Goal: Information Seeking & Learning: Learn about a topic

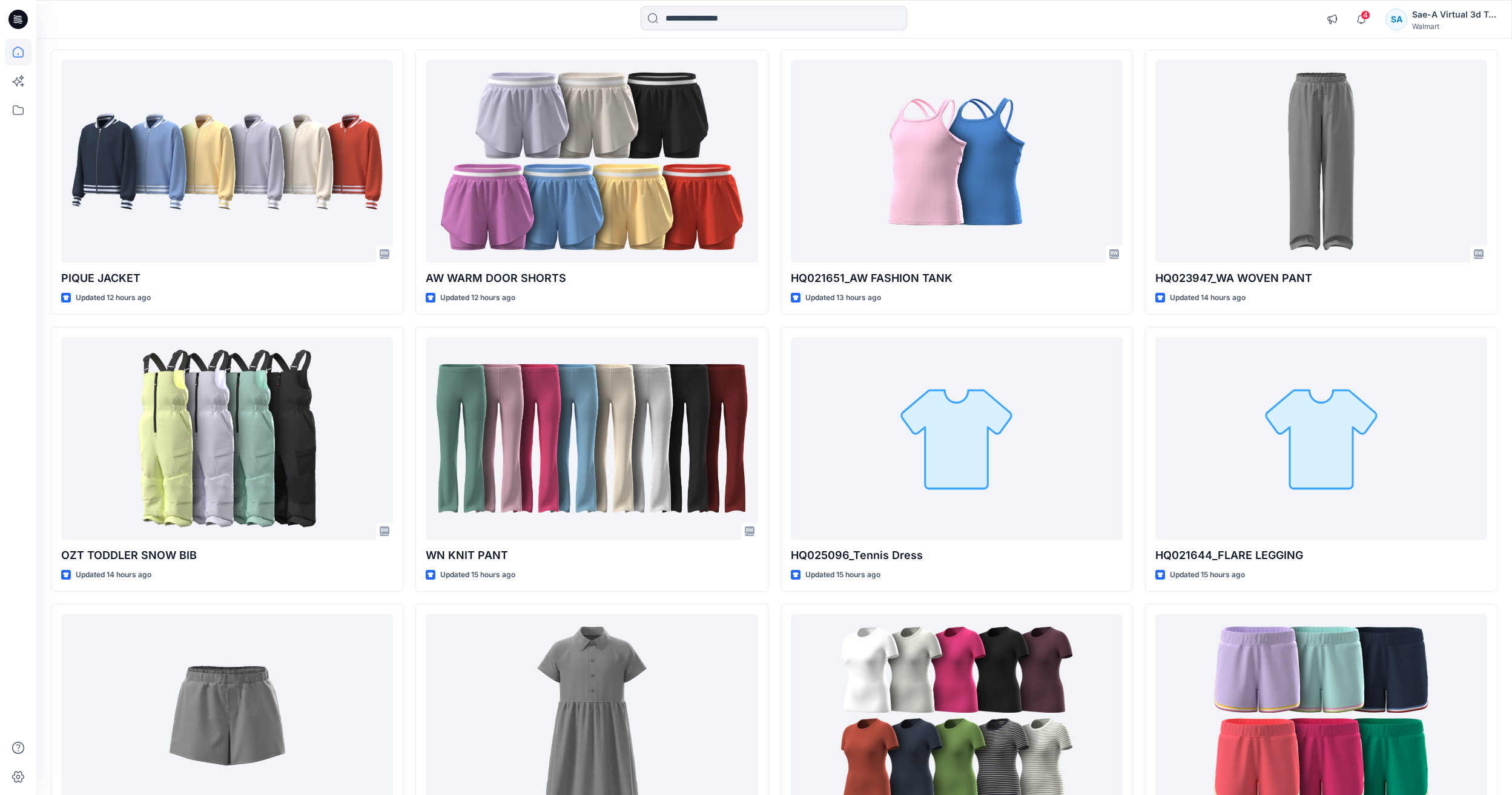
scroll to position [121, 0]
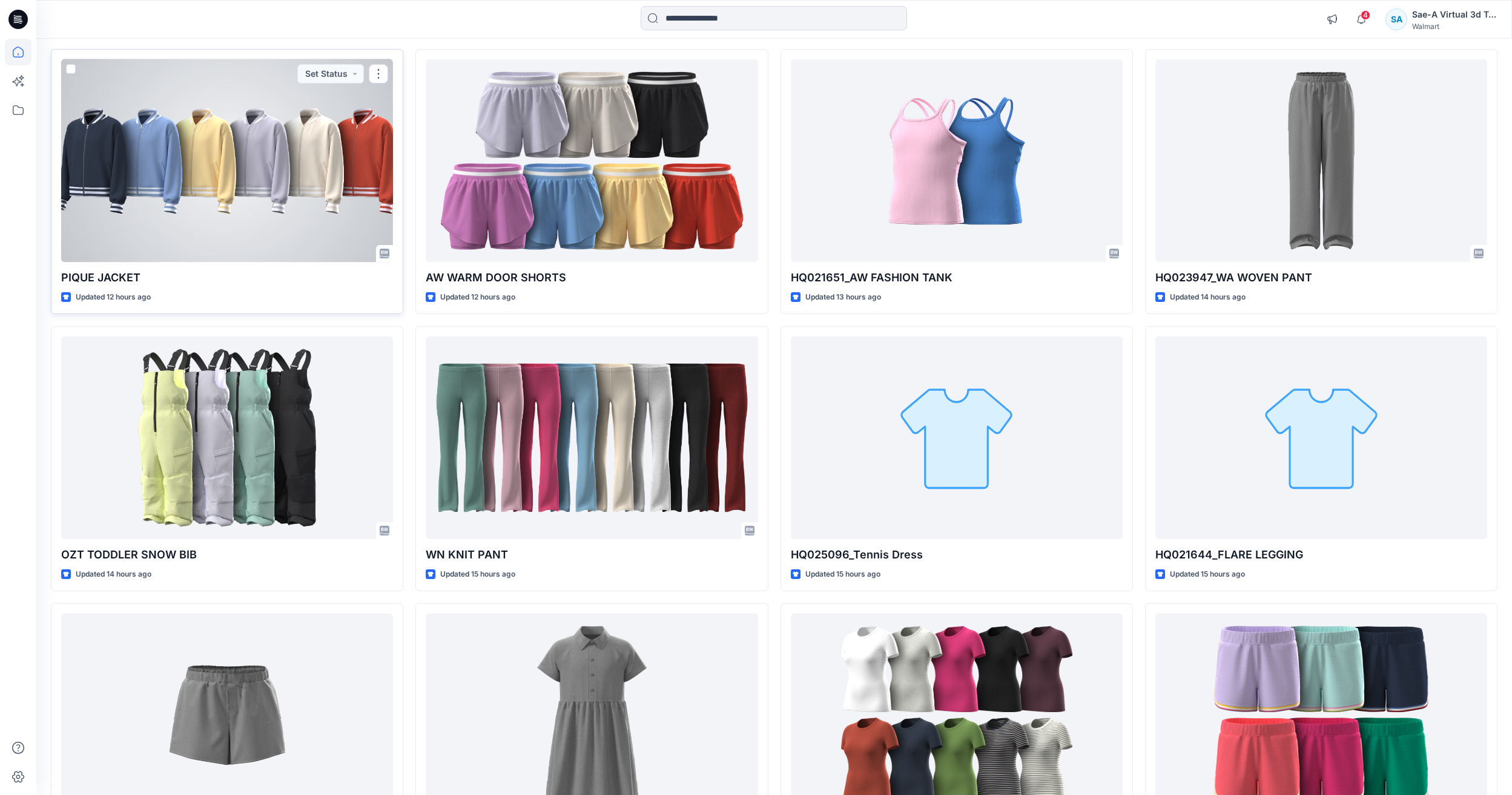
click at [243, 191] on div at bounding box center [227, 160] width 332 height 203
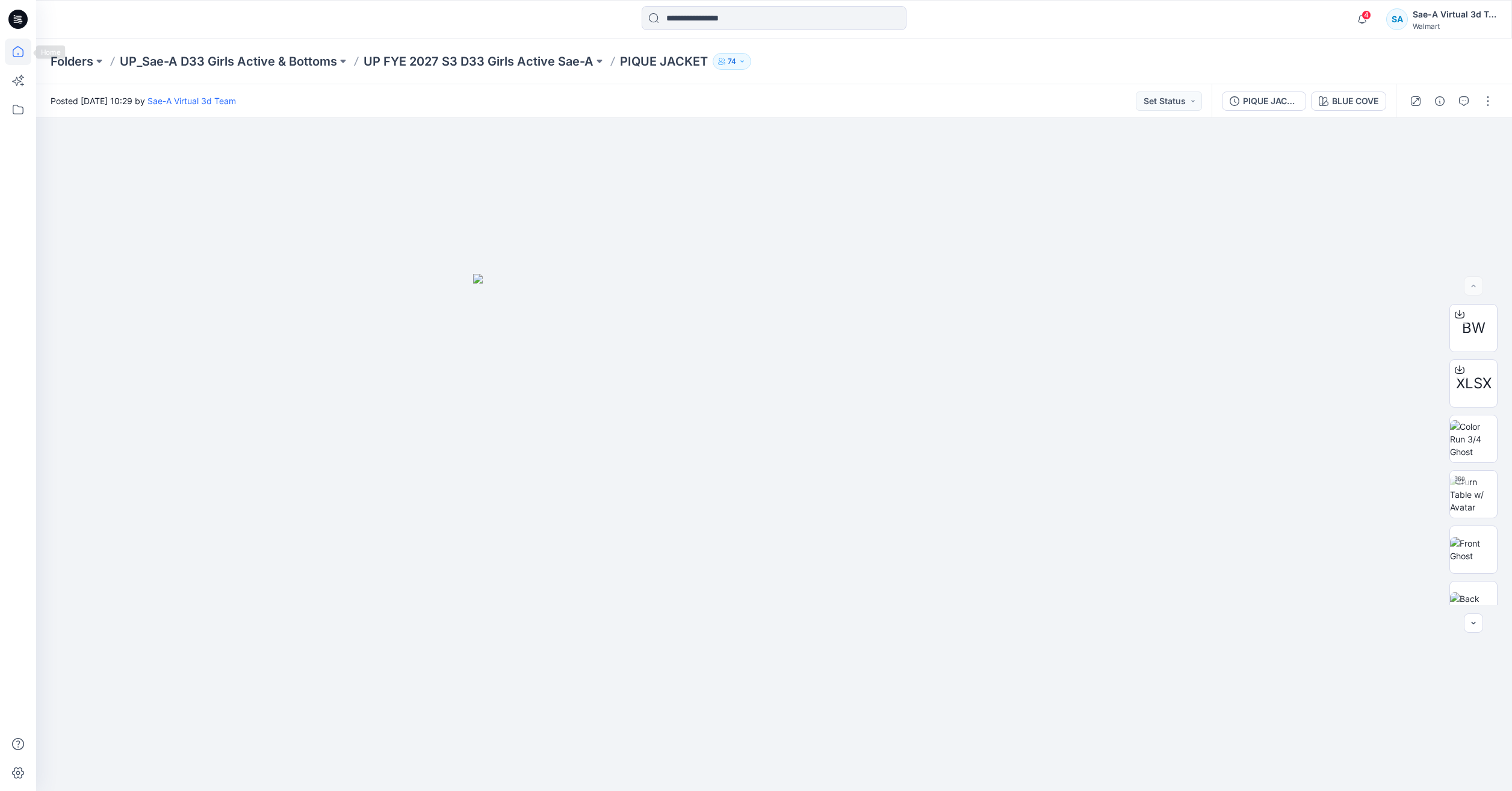
click at [13, 51] on icon at bounding box center [18, 52] width 11 height 11
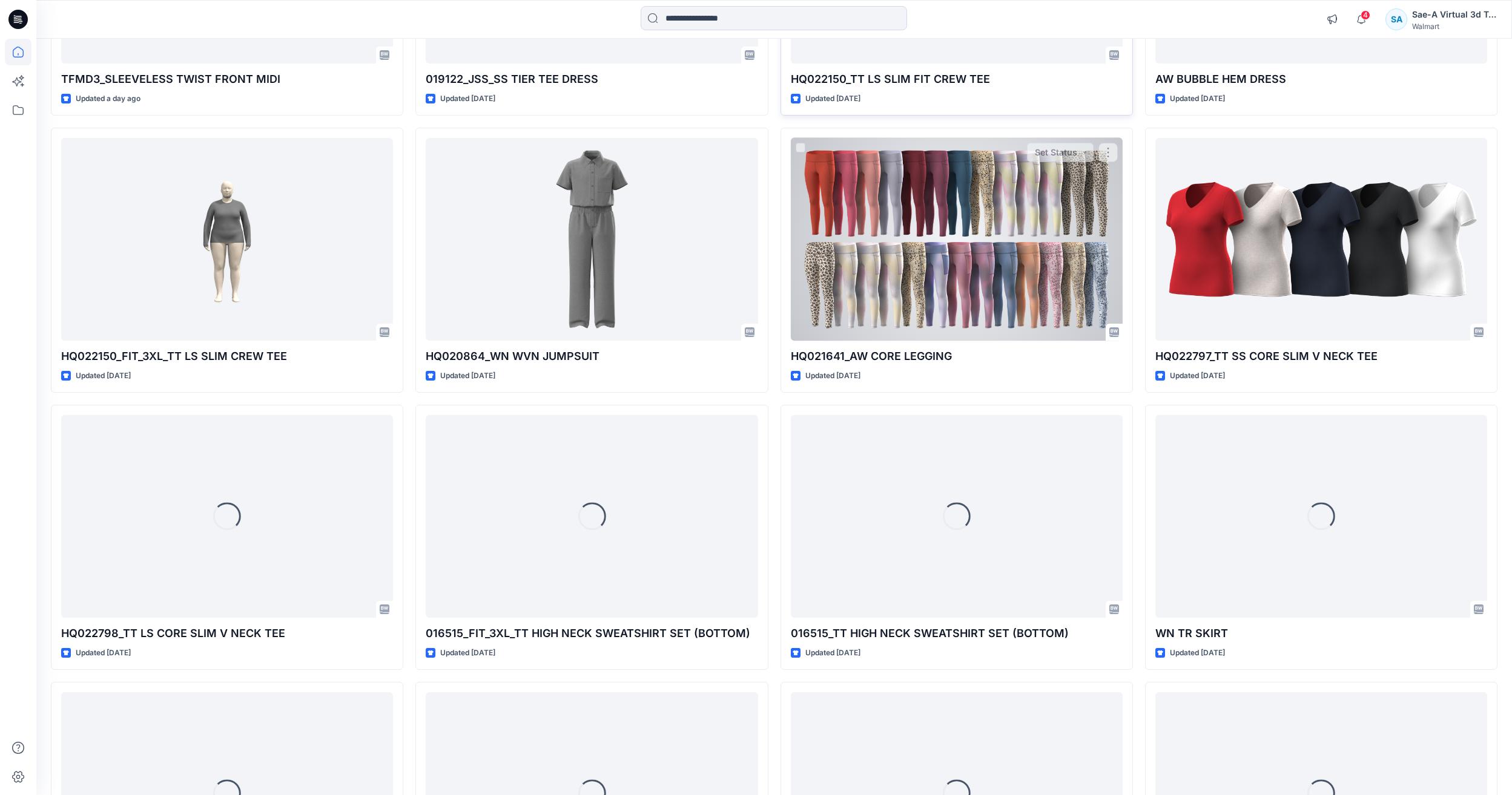
scroll to position [1447, 0]
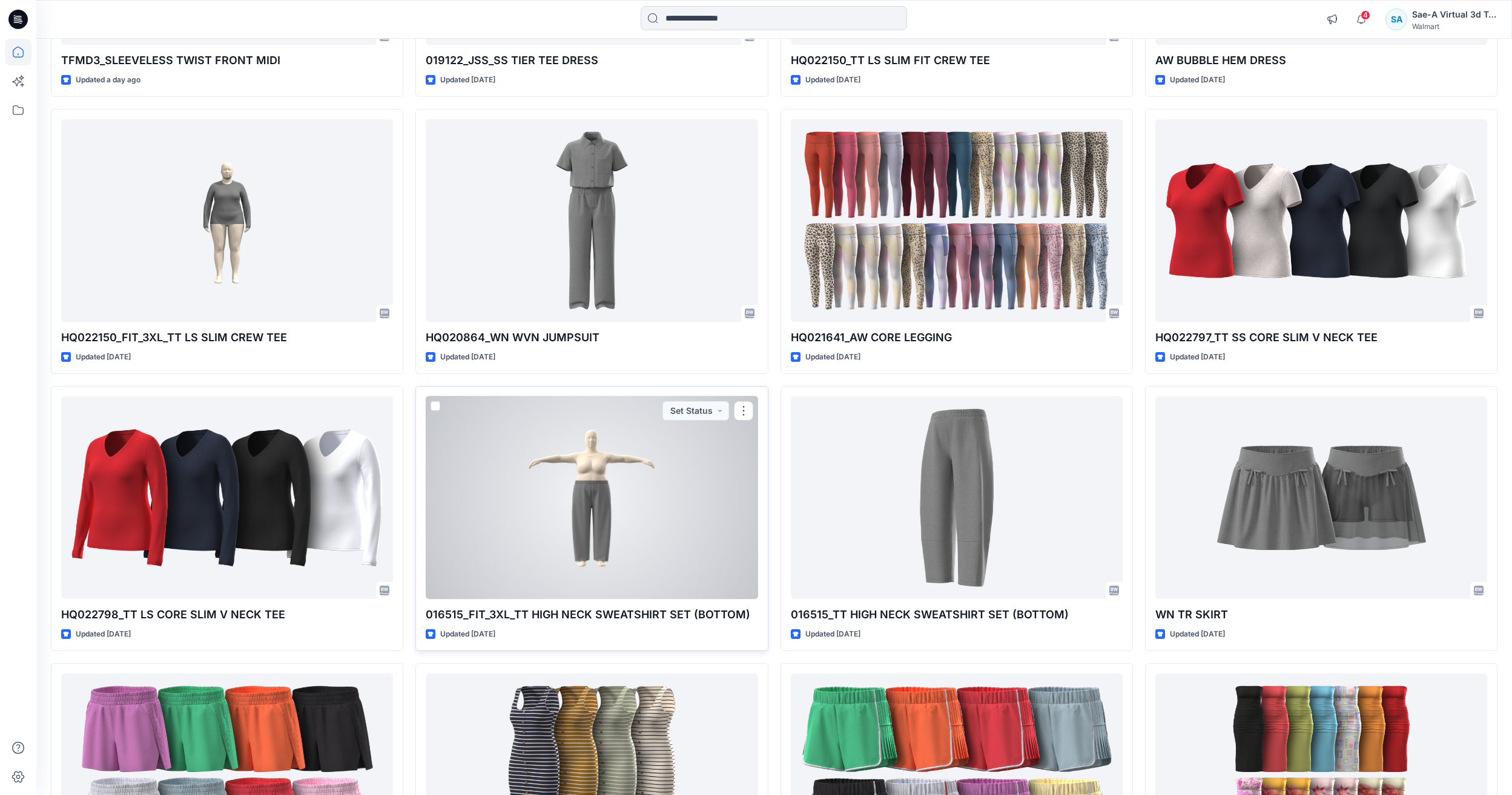
click at [567, 509] on div at bounding box center [592, 498] width 332 height 203
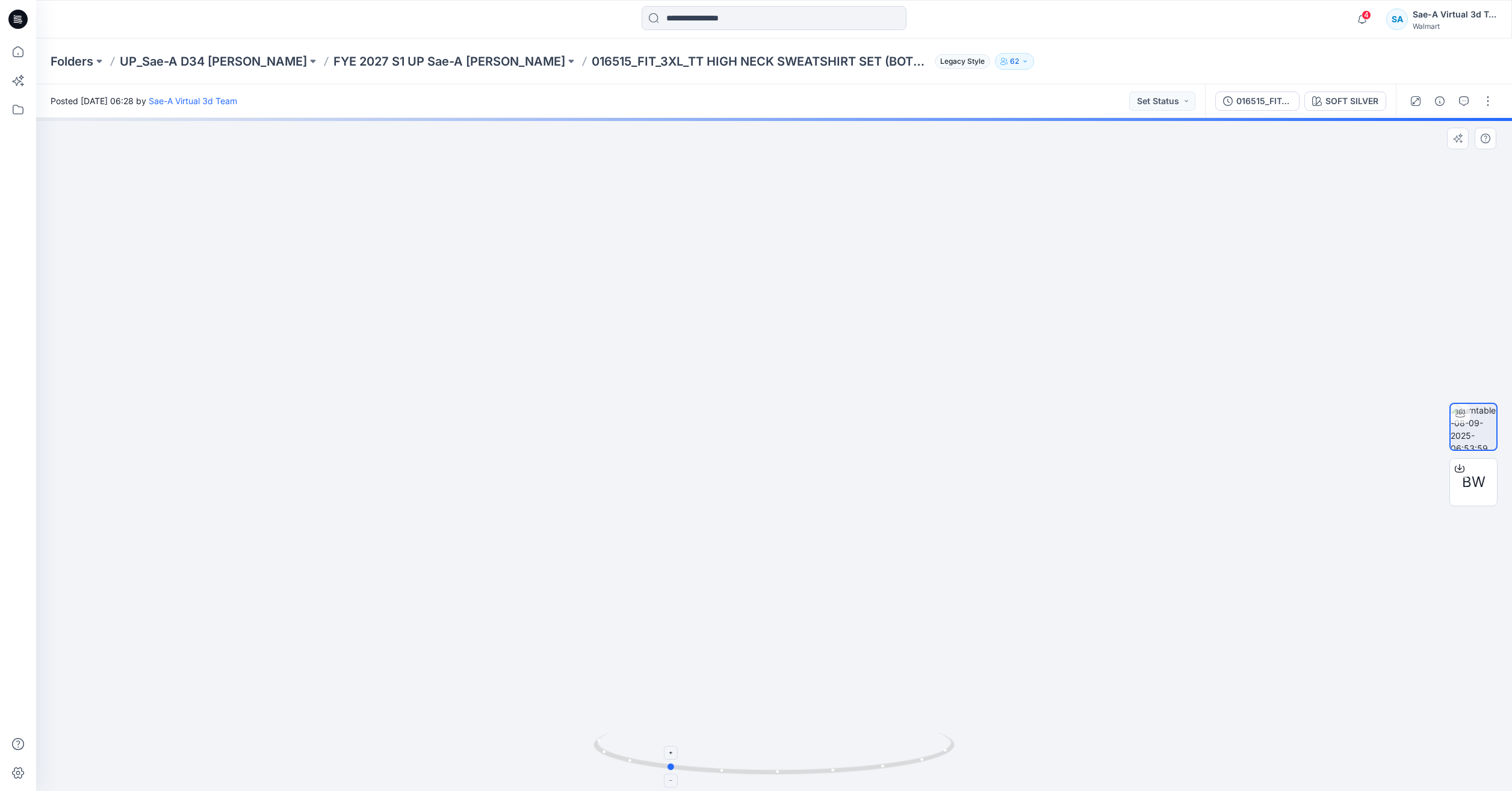
drag, startPoint x: 916, startPoint y: 760, endPoint x: 810, endPoint y: 755, distance: 106.1
click at [810, 755] on icon at bounding box center [776, 755] width 364 height 45
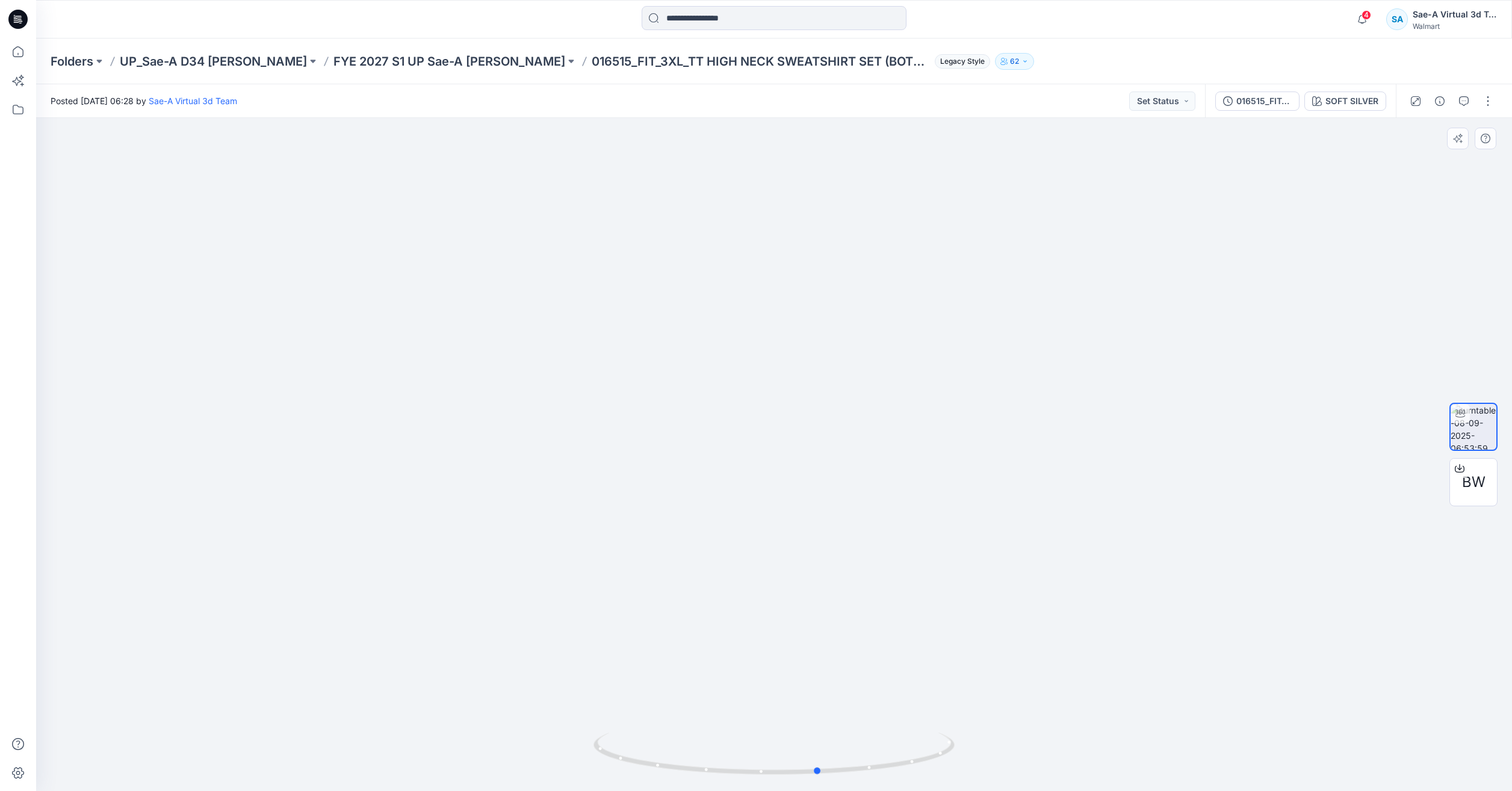
drag, startPoint x: 812, startPoint y: 760, endPoint x: 600, endPoint y: 728, distance: 214.4
click at [600, 728] on div at bounding box center [774, 454] width 1476 height 673
click at [23, 48] on icon at bounding box center [18, 52] width 26 height 26
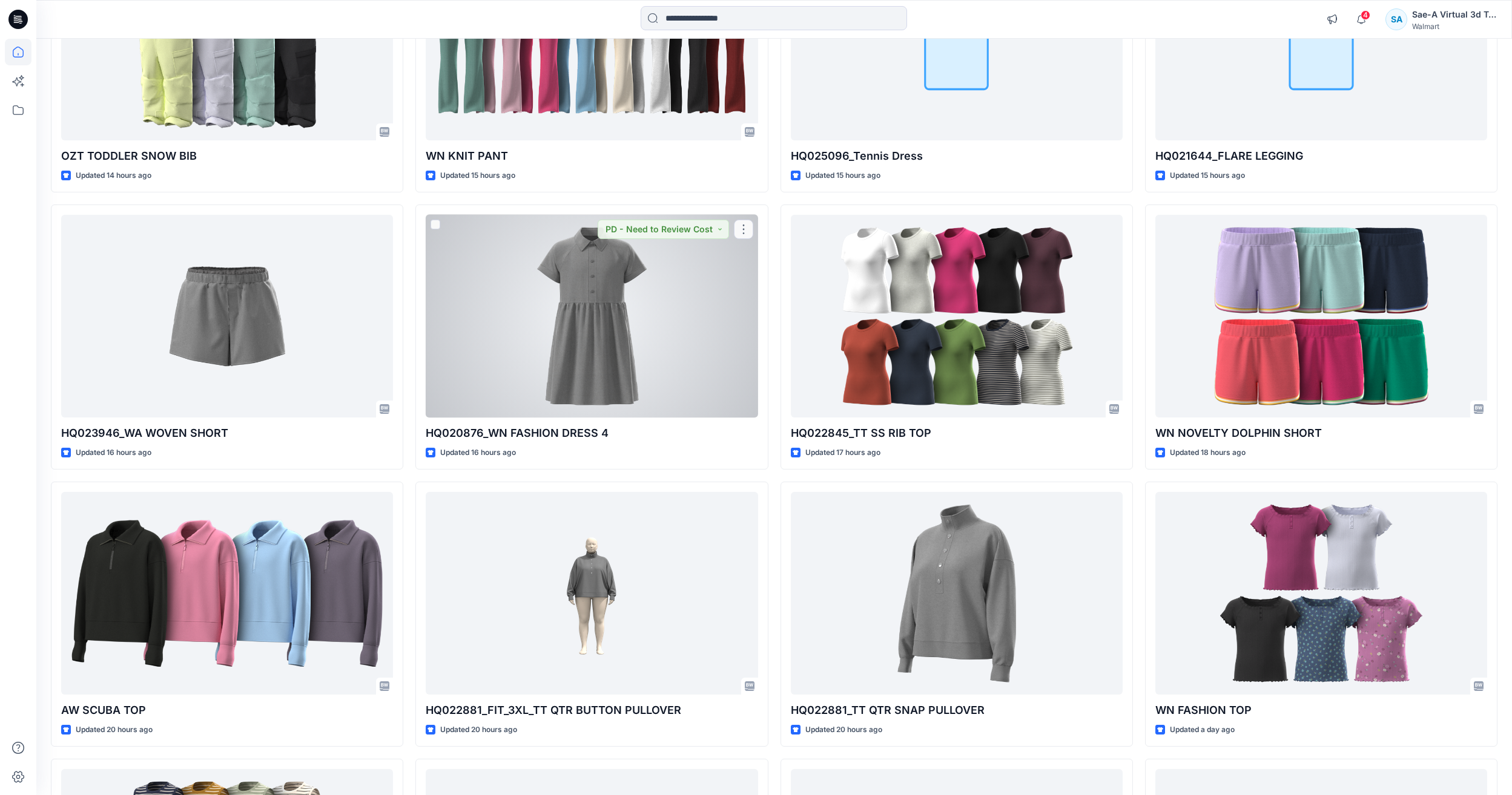
scroll to position [545, 0]
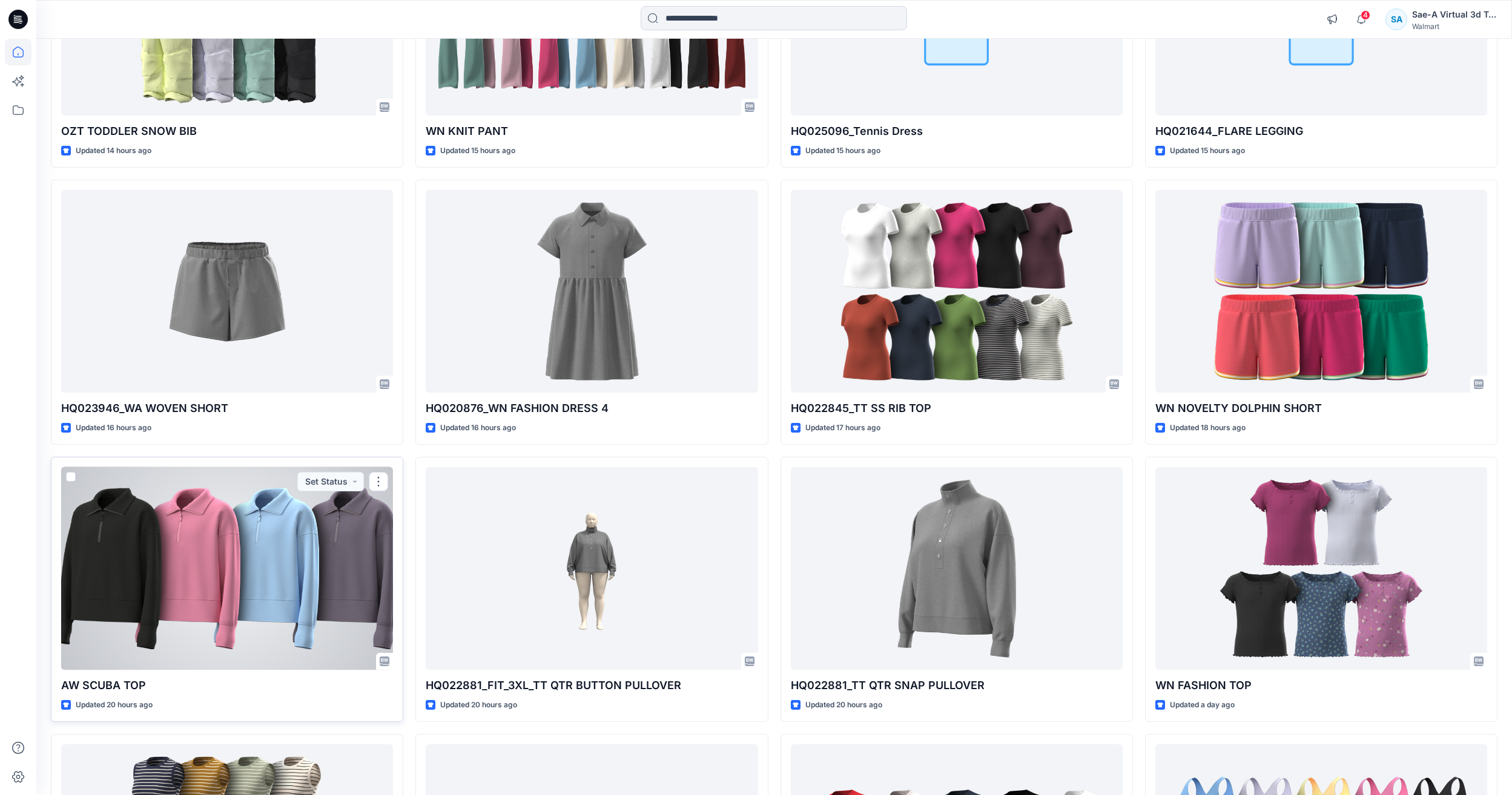
click at [170, 583] on div at bounding box center [227, 569] width 332 height 203
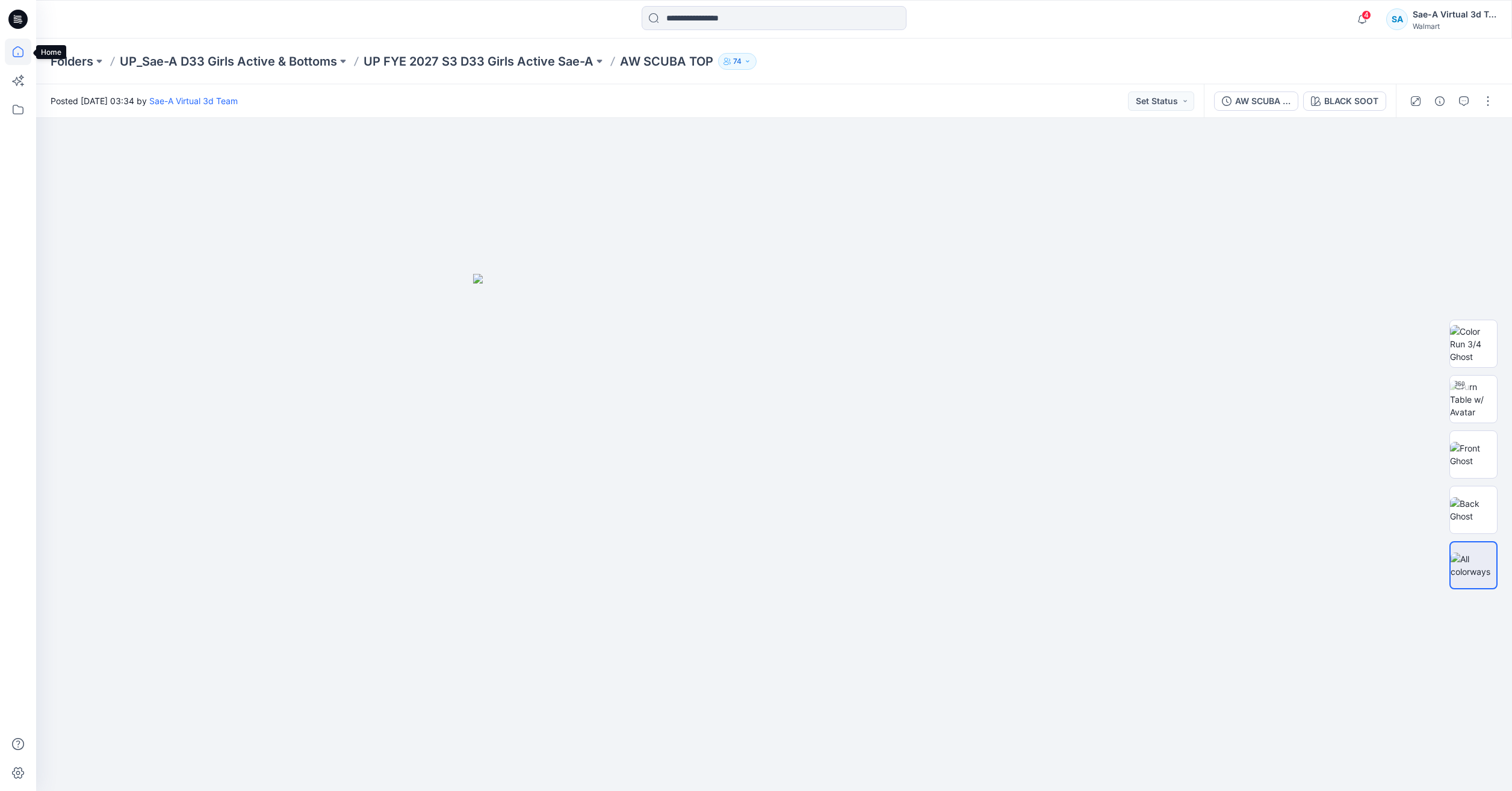
click at [16, 45] on icon at bounding box center [18, 52] width 26 height 26
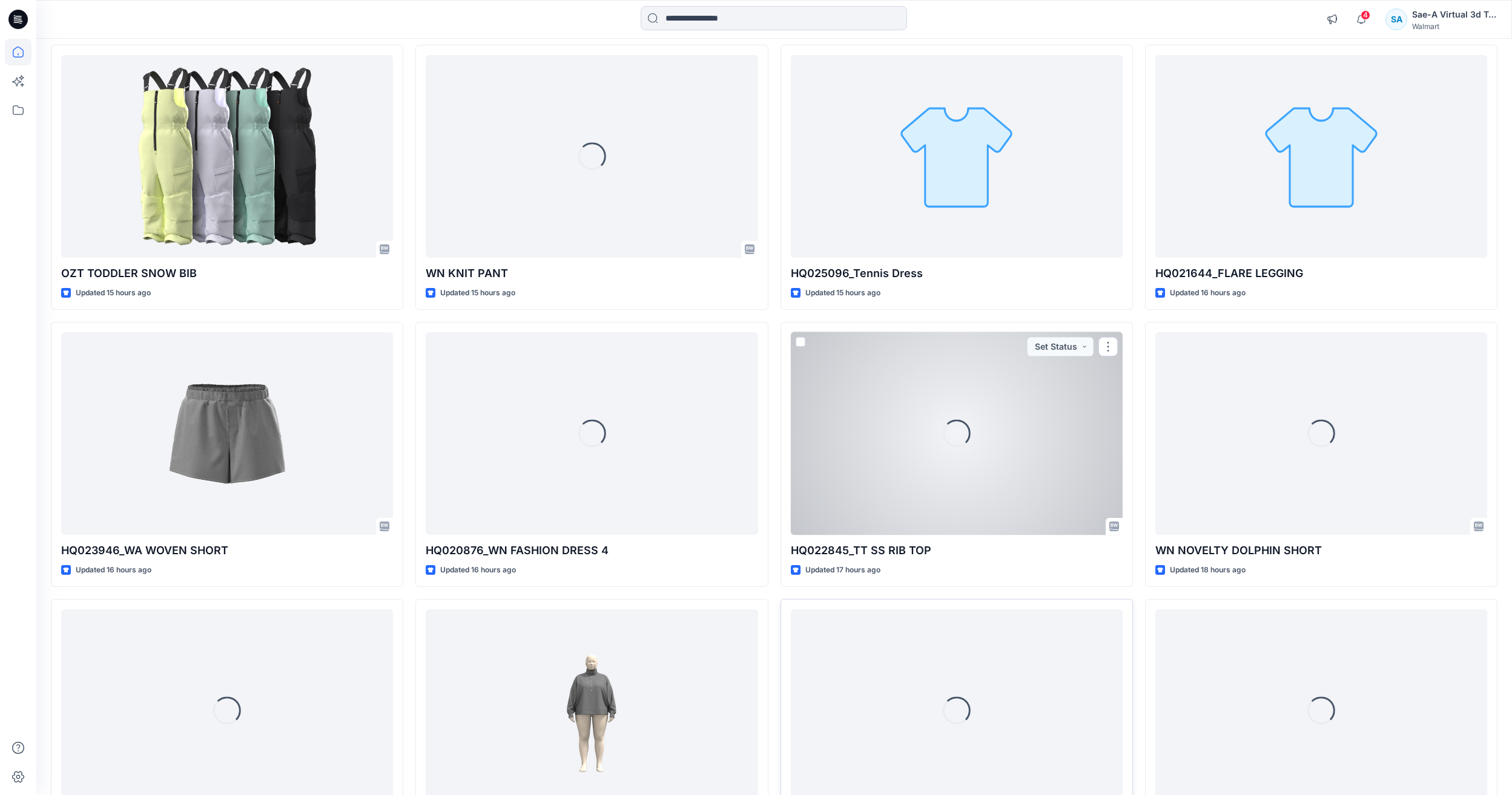
scroll to position [424, 0]
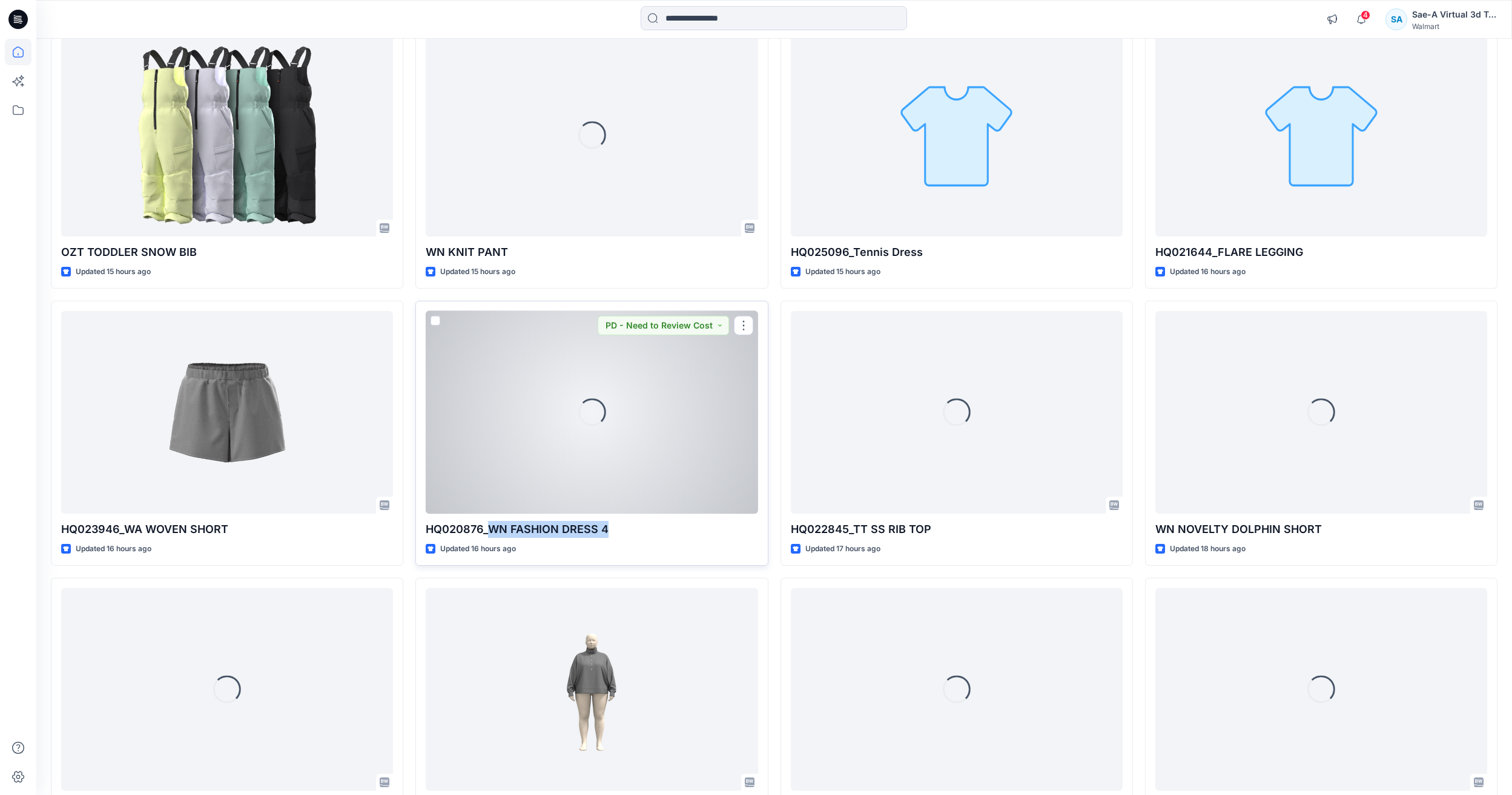
drag, startPoint x: 624, startPoint y: 532, endPoint x: 490, endPoint y: 522, distance: 134.4
click at [490, 522] on p "HQ020876_WN FASHION DRESS 4" at bounding box center [592, 529] width 332 height 17
copy p "WN FASHION DRESS 4"
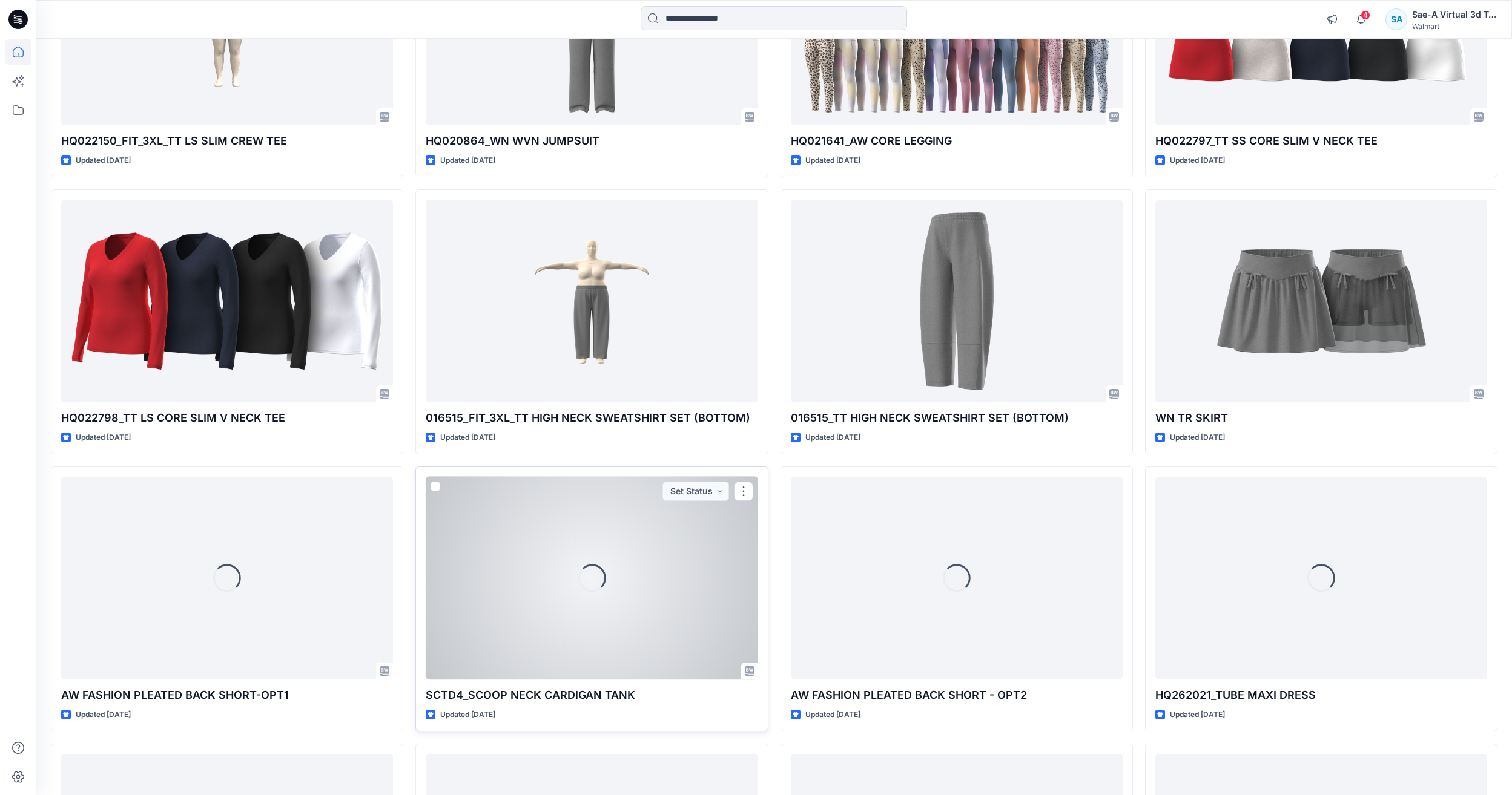
scroll to position [1876, 0]
